Goal: Transaction & Acquisition: Purchase product/service

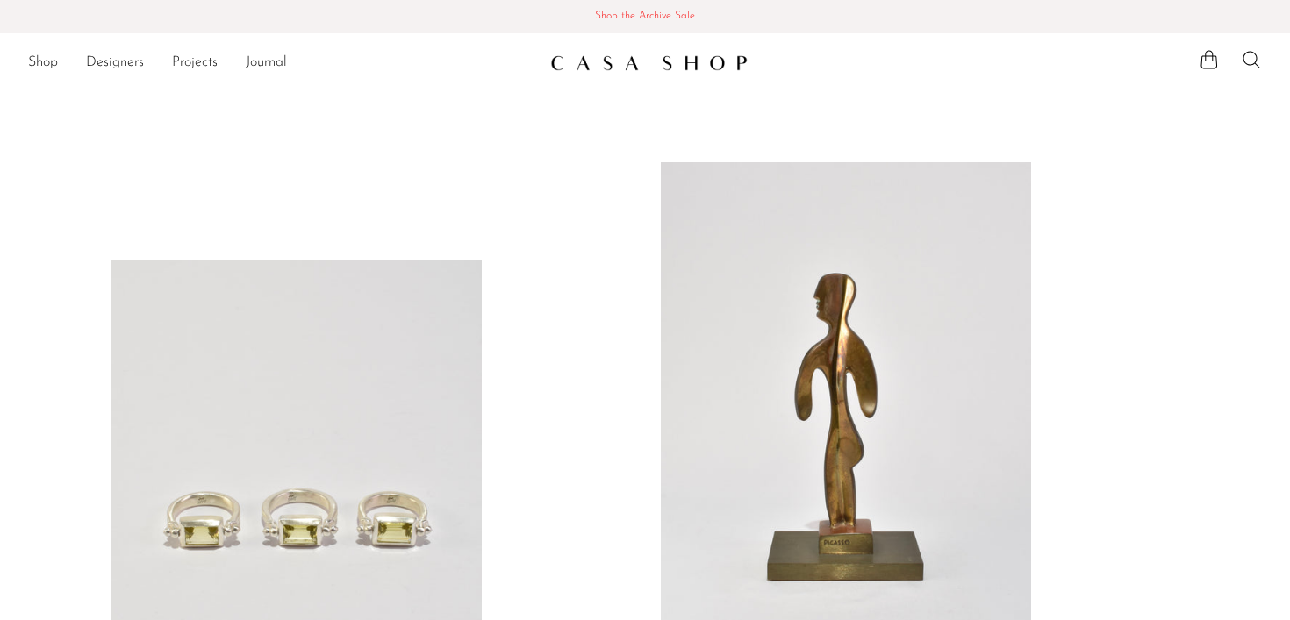
click at [640, 20] on span "Shop the Archive Sale" at bounding box center [645, 16] width 1262 height 19
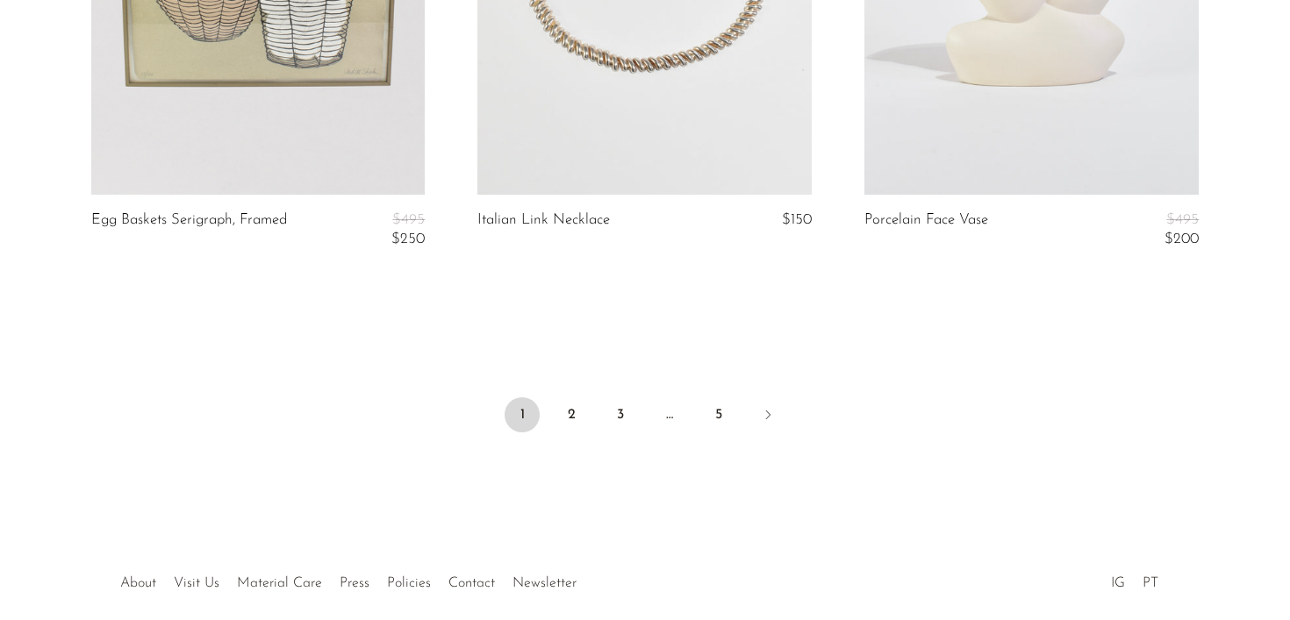
scroll to position [6592, 0]
click at [575, 412] on link "2" at bounding box center [571, 412] width 35 height 35
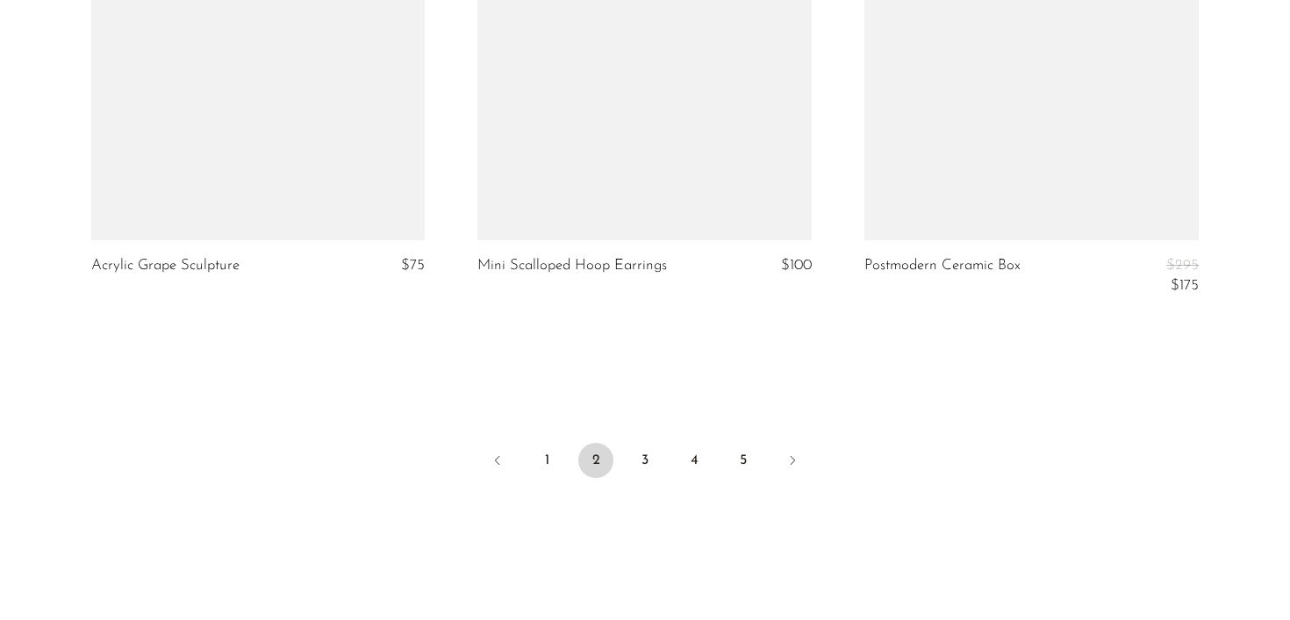
scroll to position [6611, 0]
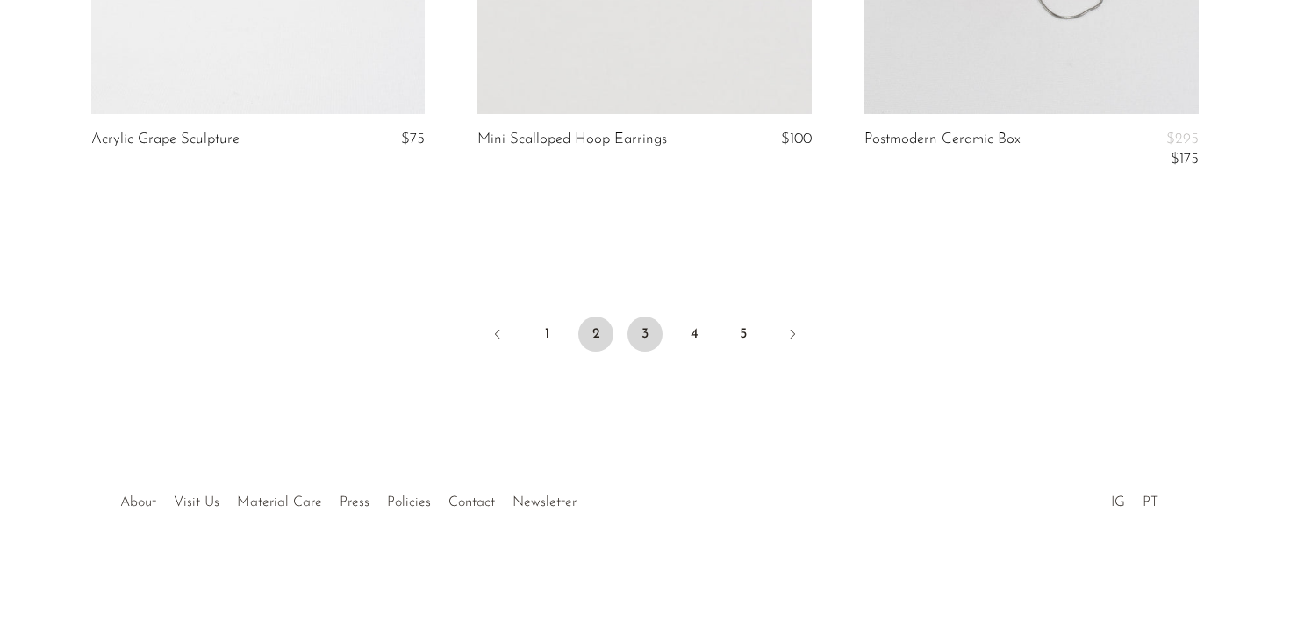
click at [644, 337] on link "3" at bounding box center [644, 334] width 35 height 35
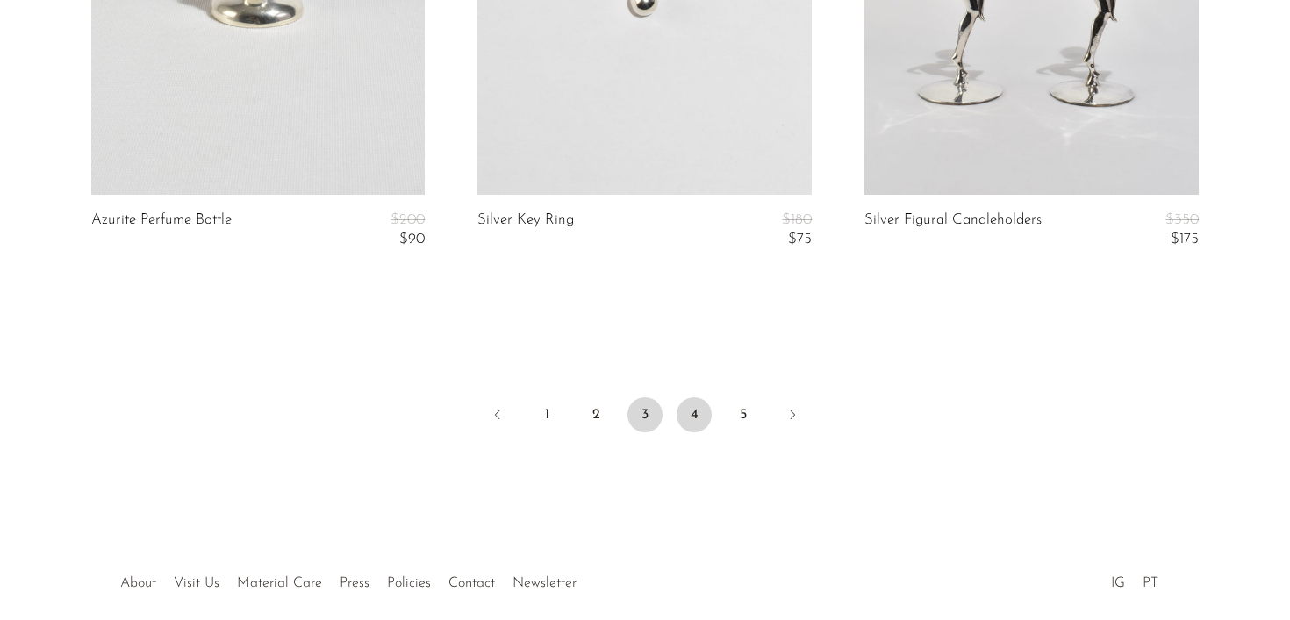
scroll to position [6655, 0]
click at [689, 408] on link "4" at bounding box center [693, 412] width 35 height 35
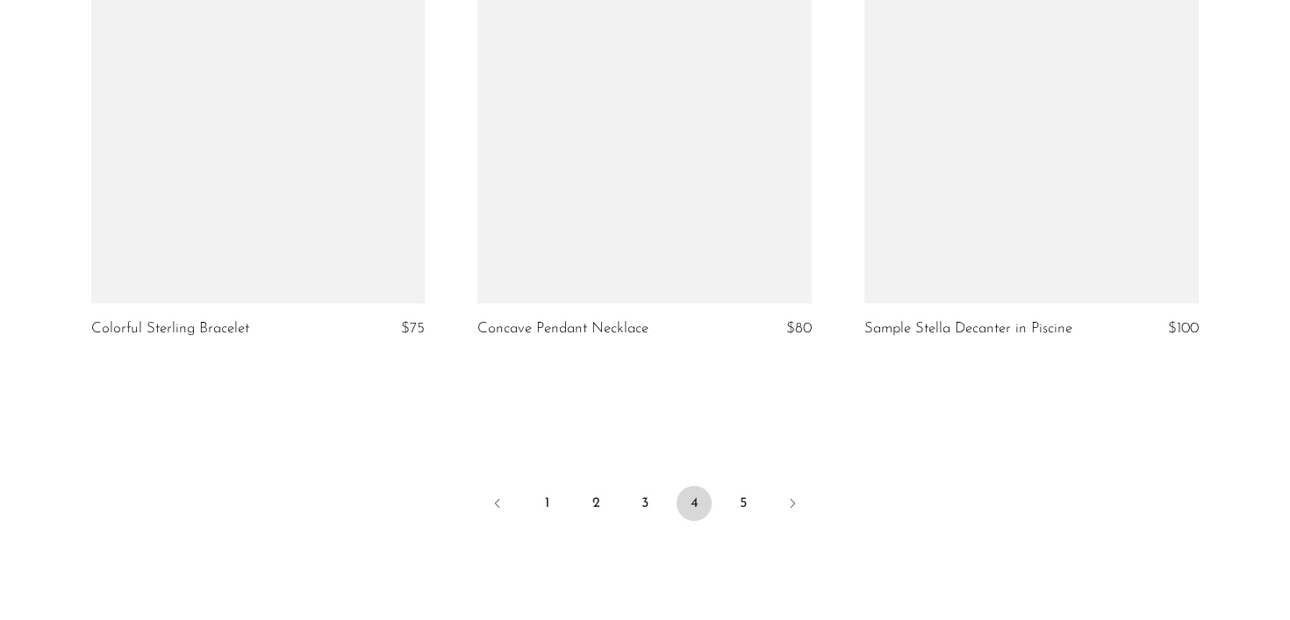
scroll to position [6530, 0]
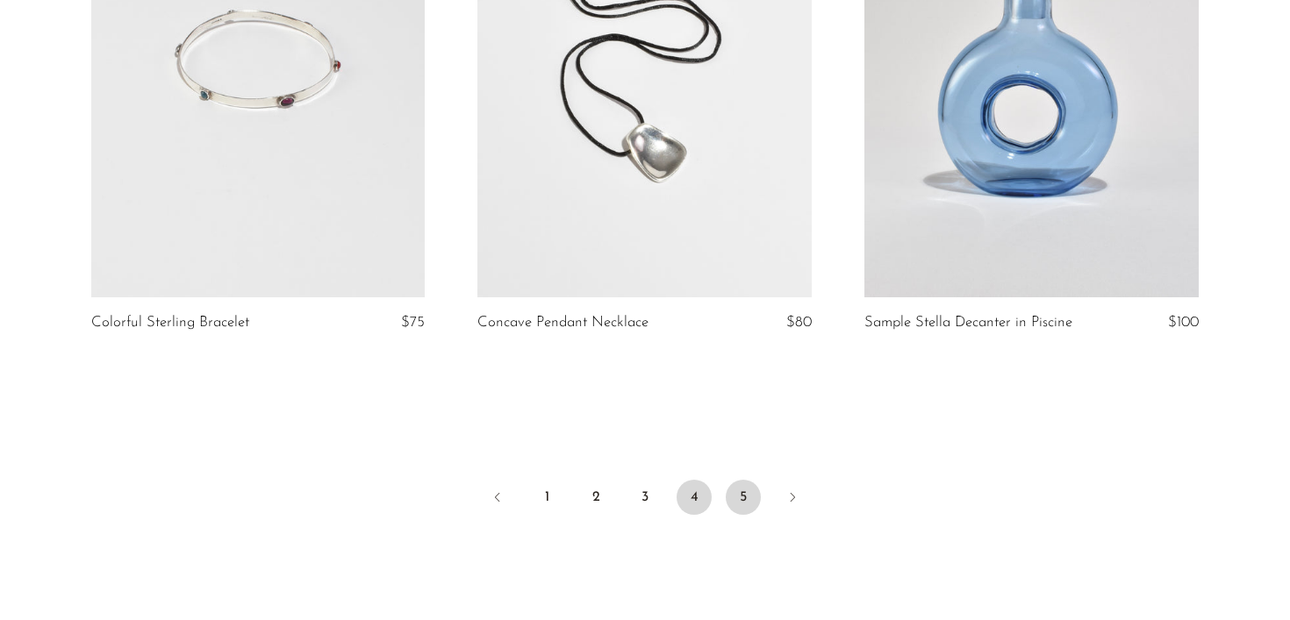
click at [731, 504] on link "5" at bounding box center [743, 497] width 35 height 35
